Goal: Transaction & Acquisition: Purchase product/service

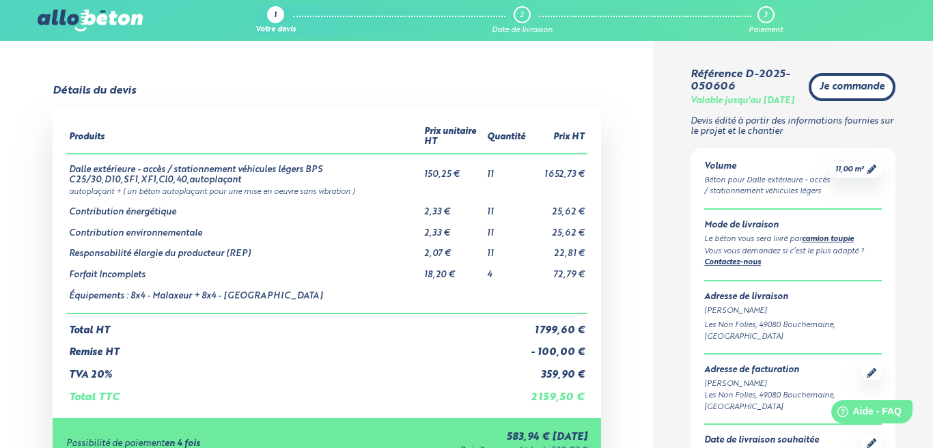
click at [857, 89] on span "Je commande" at bounding box center [851, 87] width 65 height 12
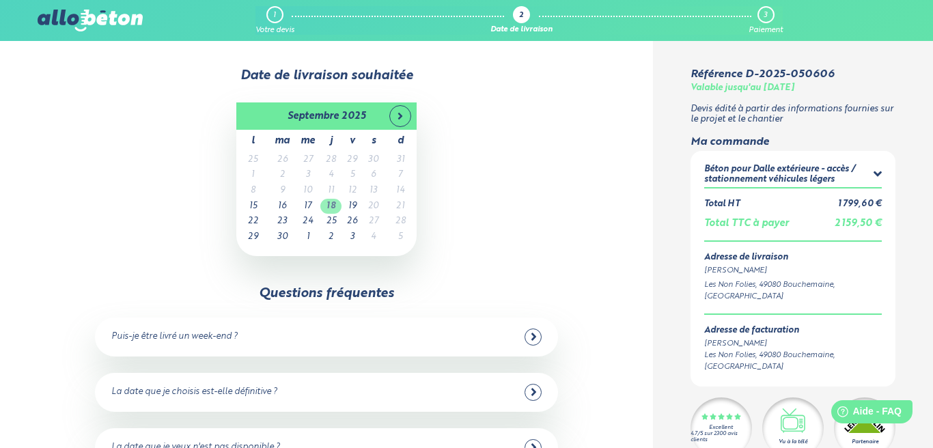
click at [333, 205] on td "18" at bounding box center [330, 207] width 21 height 16
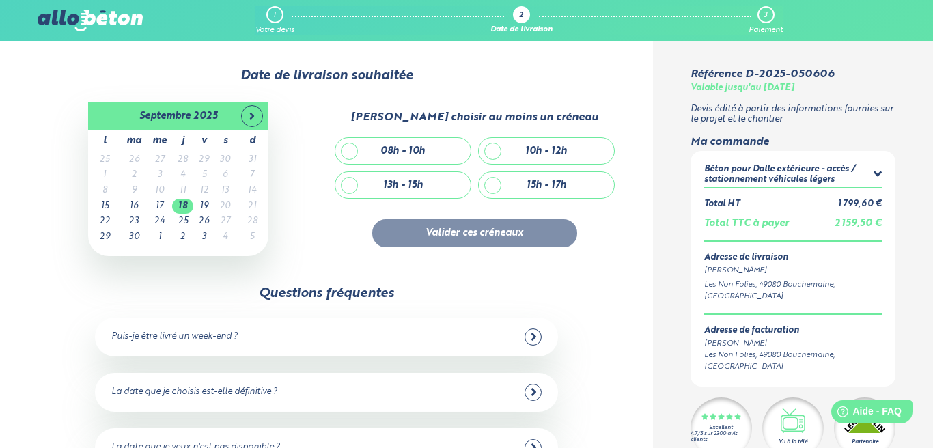
click at [350, 150] on div "08h - 10h" at bounding box center [402, 151] width 135 height 26
checkbox input "true"
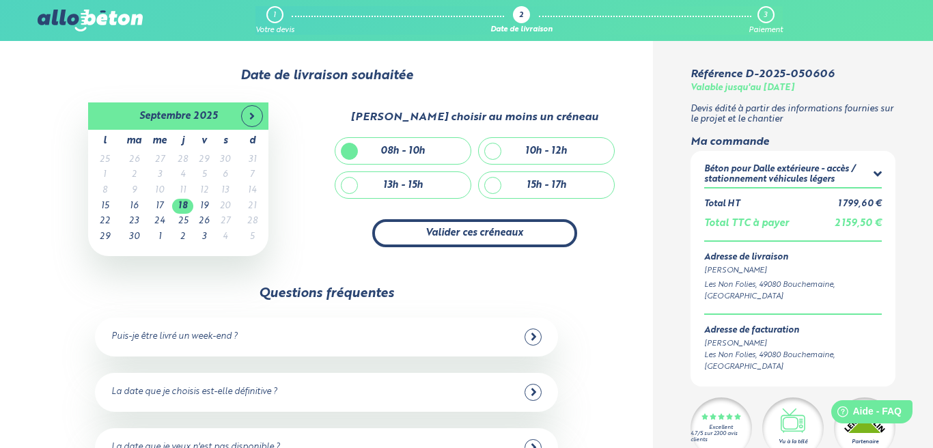
click at [489, 237] on button "Valider ces créneaux" at bounding box center [474, 233] width 205 height 28
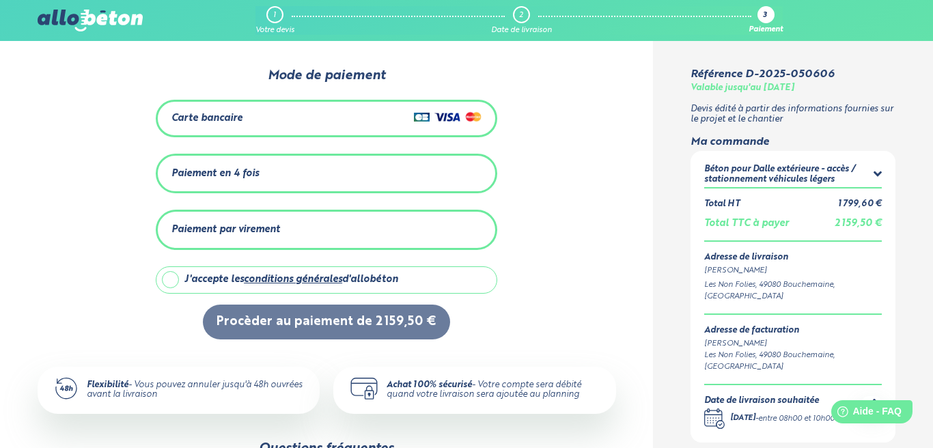
click at [331, 119] on div "Carte bancaire" at bounding box center [326, 119] width 310 height 20
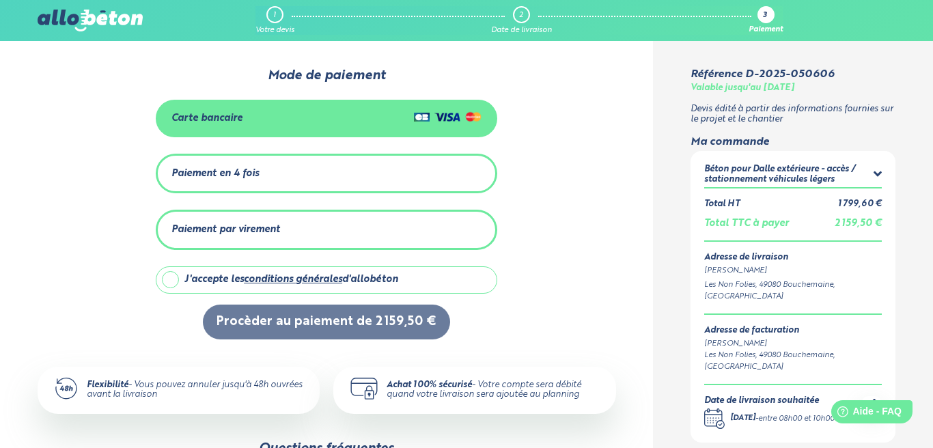
click at [172, 281] on label "J'accepte les conditions générales d'allobéton" at bounding box center [326, 279] width 341 height 27
checkbox input "true"
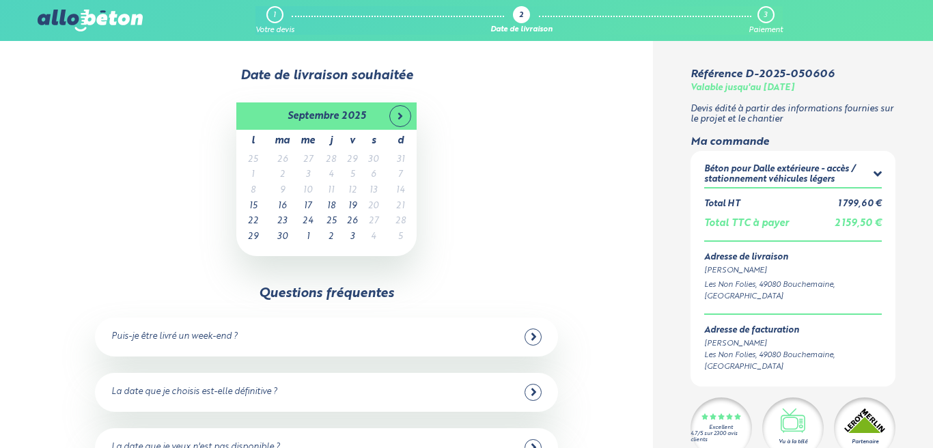
click at [329, 203] on td "18" at bounding box center [330, 207] width 21 height 16
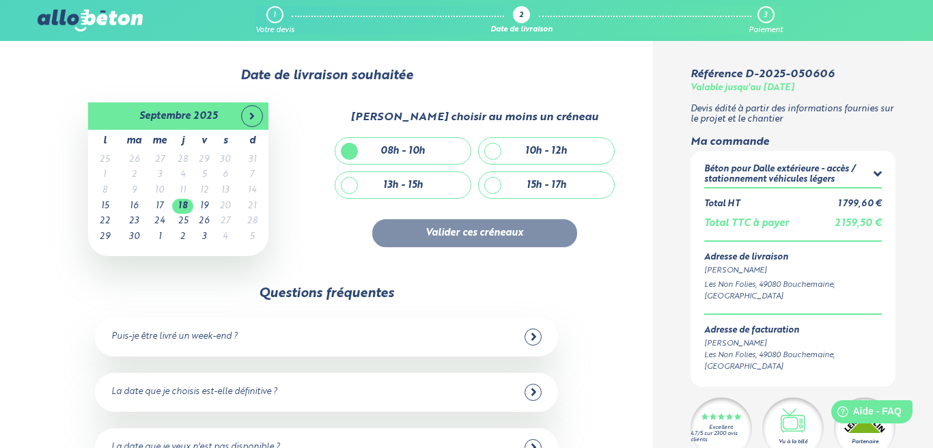
click at [415, 154] on div "08h - 10h" at bounding box center [402, 151] width 44 height 12
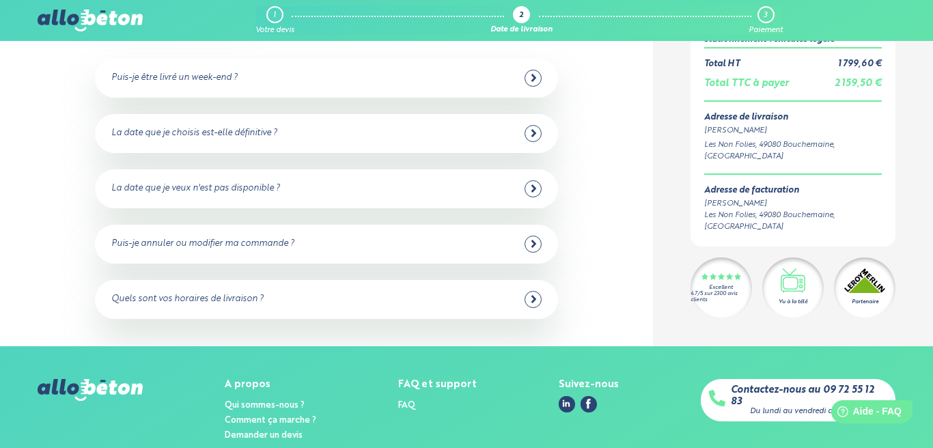
scroll to position [259, 0]
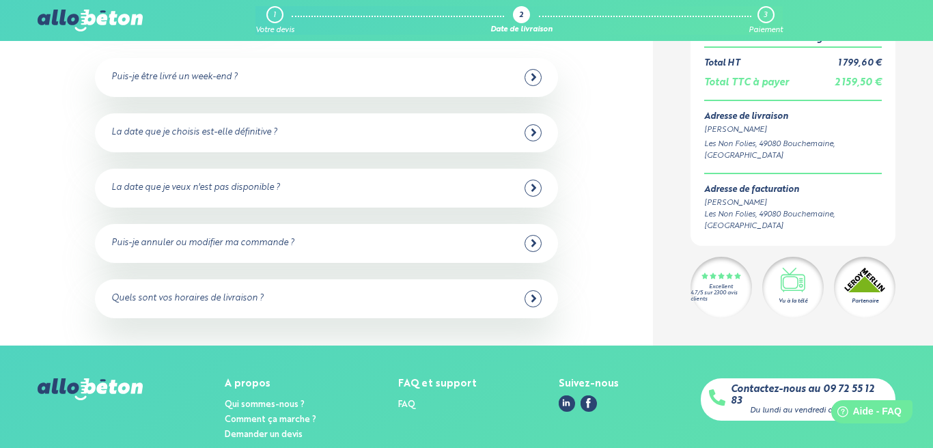
click at [536, 299] on icon at bounding box center [534, 298] width 6 height 12
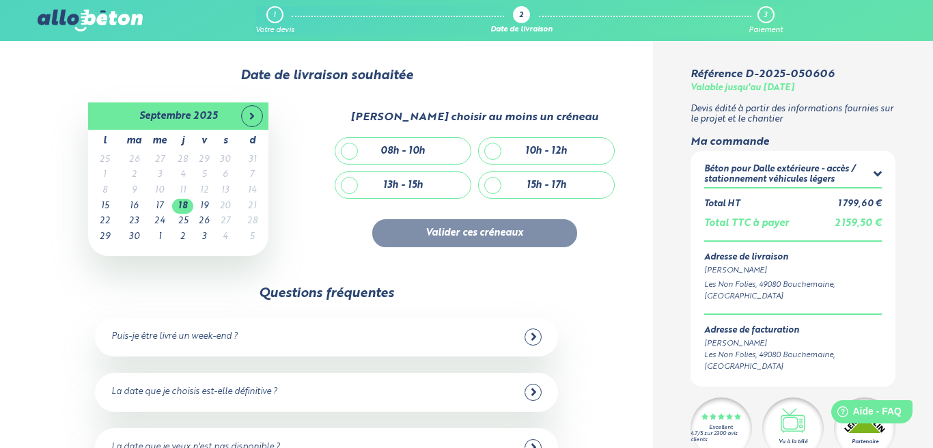
scroll to position [1, 0]
click at [380, 151] on div "08h - 10h" at bounding box center [402, 150] width 135 height 26
checkbox input "true"
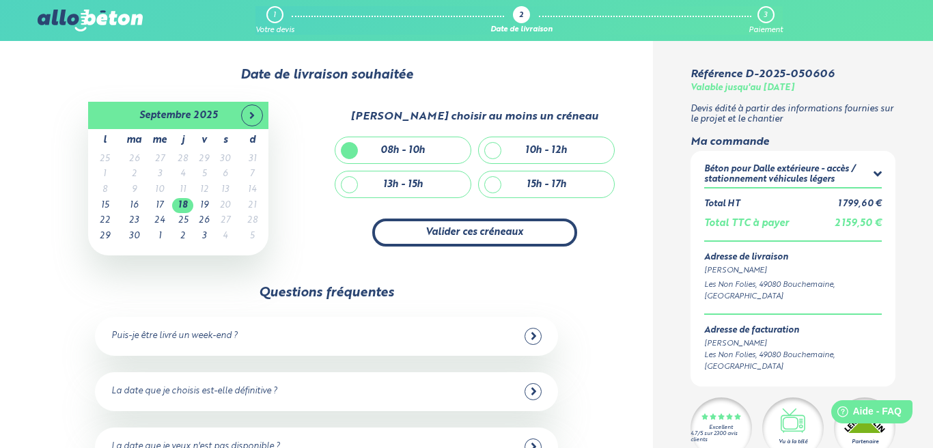
click at [471, 226] on button "Valider ces créneaux" at bounding box center [474, 233] width 205 height 28
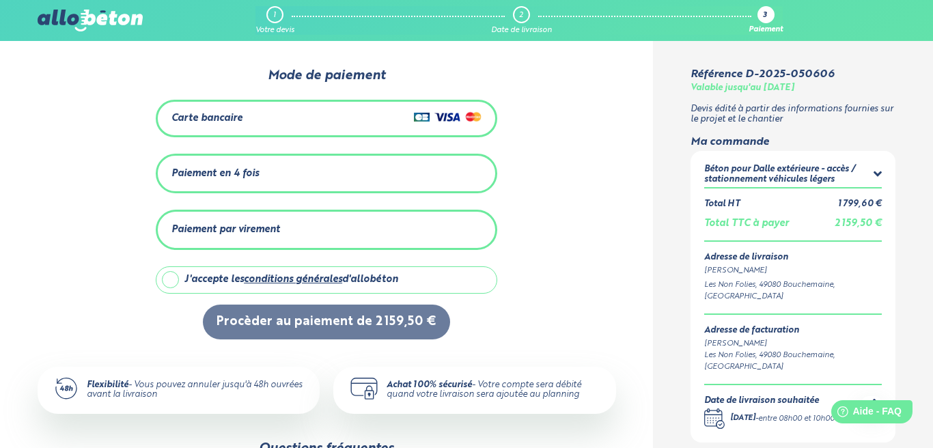
click at [332, 128] on div "Carte bancaire" at bounding box center [326, 119] width 341 height 38
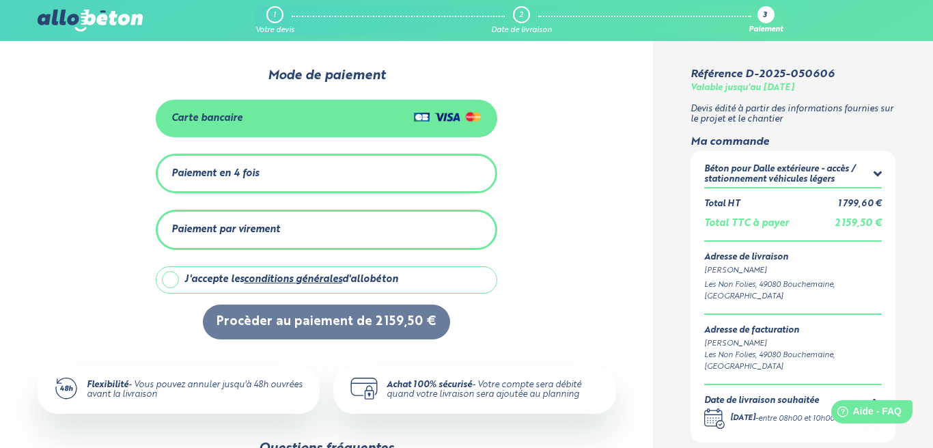
click at [169, 279] on label "J'accepte les conditions générales d'allobéton" at bounding box center [326, 279] width 341 height 27
checkbox input "true"
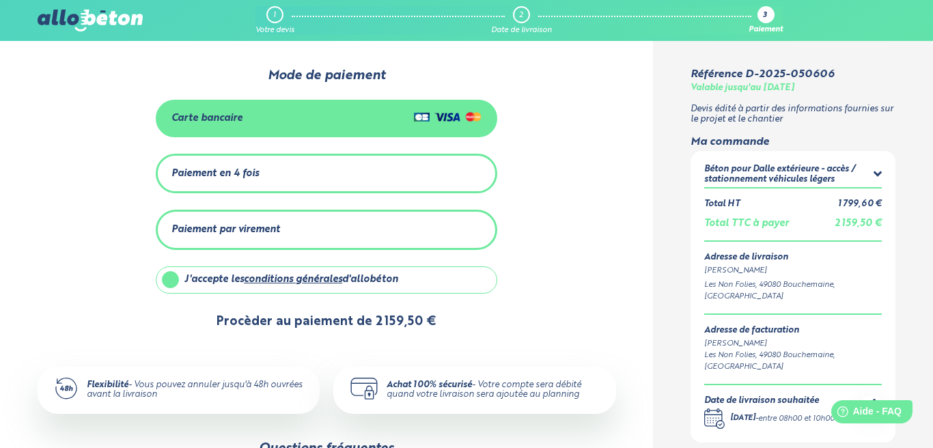
click at [350, 323] on button "Procèder au paiement de 2 159,50 €" at bounding box center [326, 322] width 247 height 35
